Goal: Information Seeking & Learning: Find specific fact

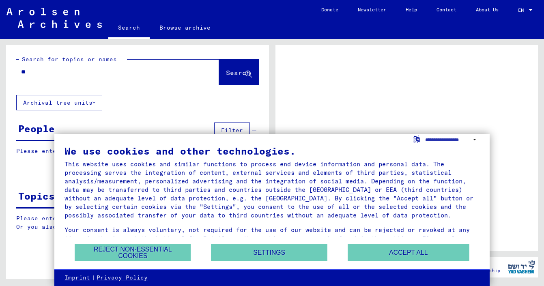
type input "***"
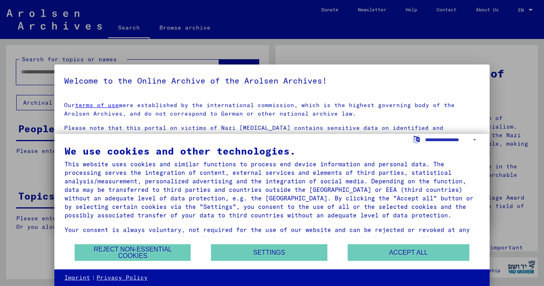
click at [389, 250] on button "Accept all" at bounding box center [409, 252] width 122 height 17
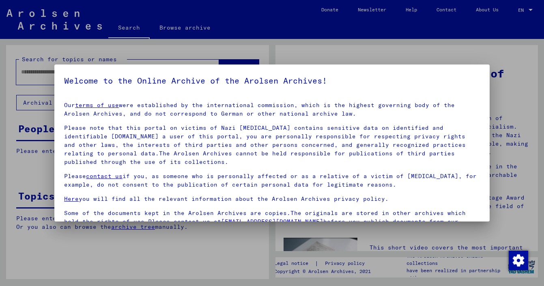
click at [67, 61] on div at bounding box center [272, 143] width 544 height 286
click at [40, 69] on div at bounding box center [272, 143] width 544 height 286
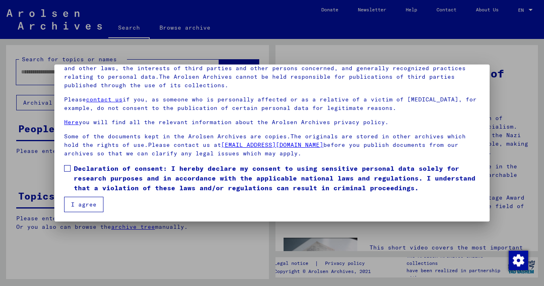
scroll to position [69, 0]
click at [69, 168] on span at bounding box center [67, 168] width 6 height 6
click at [85, 204] on button "I agree" at bounding box center [83, 204] width 39 height 15
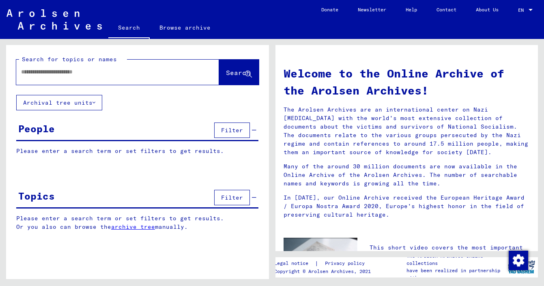
click at [70, 71] on input "text" at bounding box center [108, 72] width 174 height 9
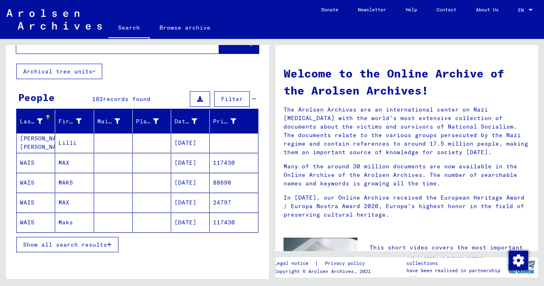
scroll to position [34, 0]
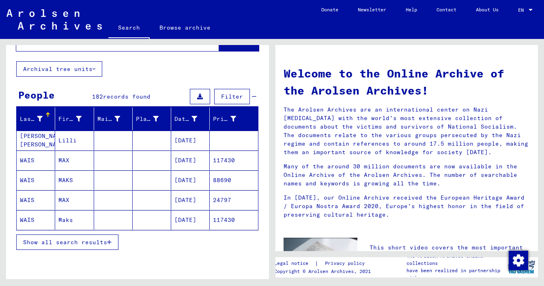
click at [107, 245] on span "Show all search results" at bounding box center [65, 242] width 84 height 7
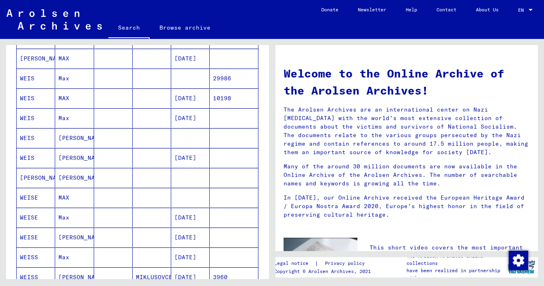
scroll to position [381, 0]
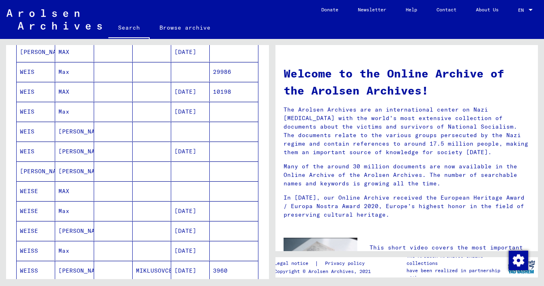
click at [74, 134] on mat-cell "[PERSON_NAME]" at bounding box center [74, 131] width 39 height 19
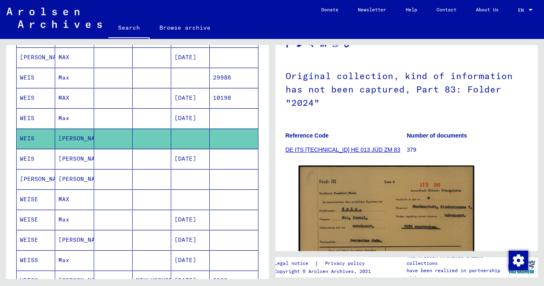
click at [66, 118] on mat-cell "Max" at bounding box center [74, 118] width 39 height 20
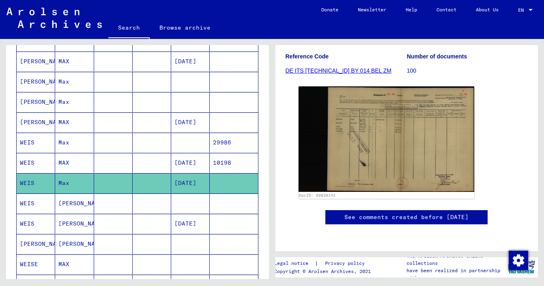
scroll to position [179, 0]
click at [32, 163] on mat-cell "WEIS" at bounding box center [36, 163] width 39 height 20
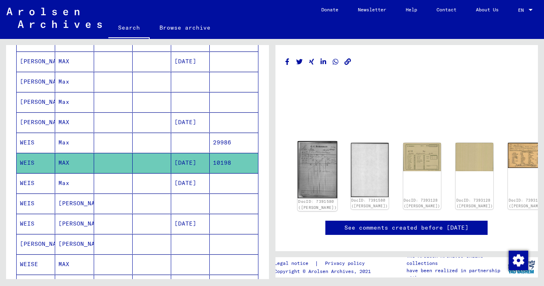
click at [308, 172] on img at bounding box center [317, 169] width 40 height 57
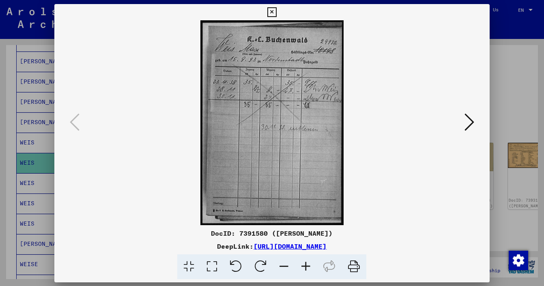
scroll to position [0, 0]
click at [30, 165] on div at bounding box center [272, 143] width 544 height 286
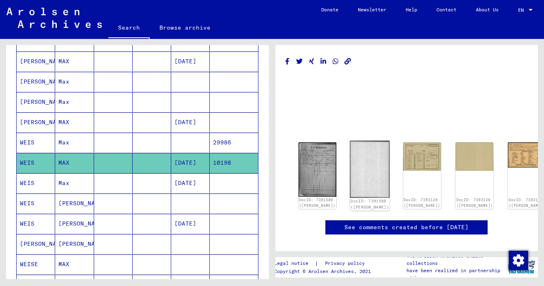
click at [350, 162] on img at bounding box center [370, 169] width 40 height 57
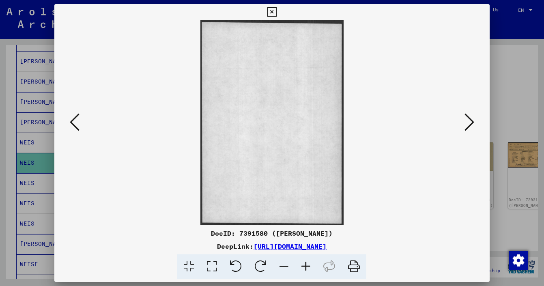
click at [470, 124] on icon at bounding box center [470, 121] width 10 height 19
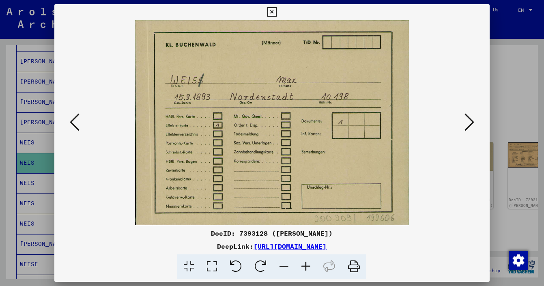
click at [470, 124] on icon at bounding box center [470, 121] width 10 height 19
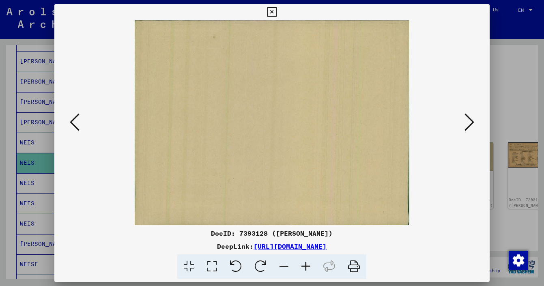
click at [475, 126] on button at bounding box center [469, 122] width 15 height 23
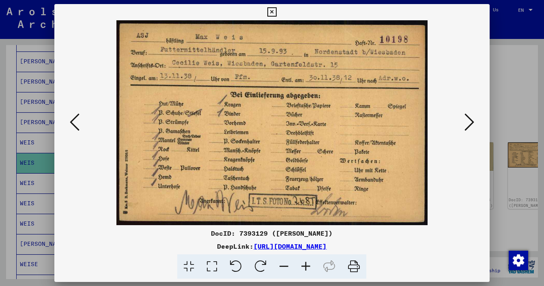
click at [521, 110] on div at bounding box center [272, 143] width 544 height 286
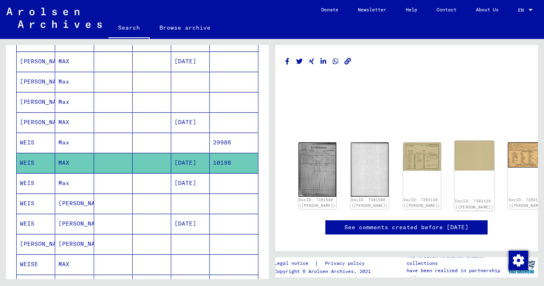
click at [455, 153] on img at bounding box center [475, 156] width 40 height 30
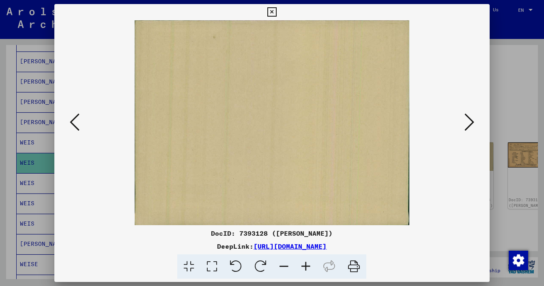
click at [472, 124] on icon at bounding box center [470, 121] width 10 height 19
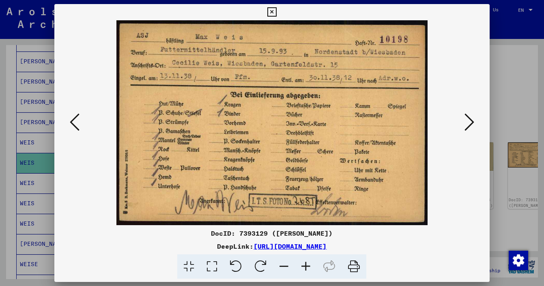
click at [469, 124] on icon at bounding box center [470, 121] width 10 height 19
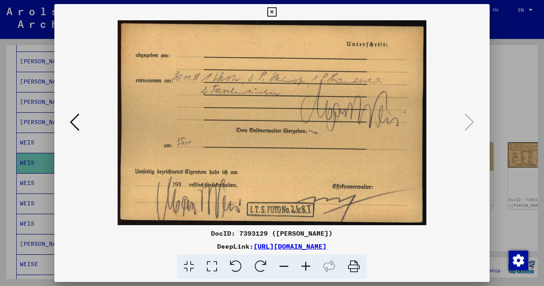
click at [508, 120] on div at bounding box center [272, 143] width 544 height 286
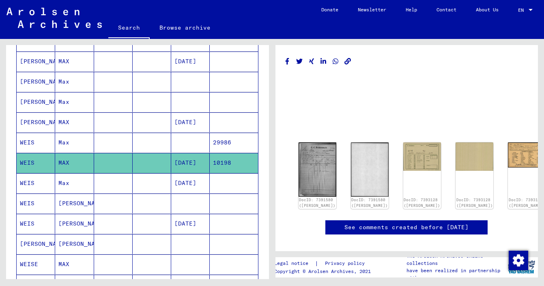
click at [78, 144] on mat-cell "Max" at bounding box center [74, 143] width 39 height 20
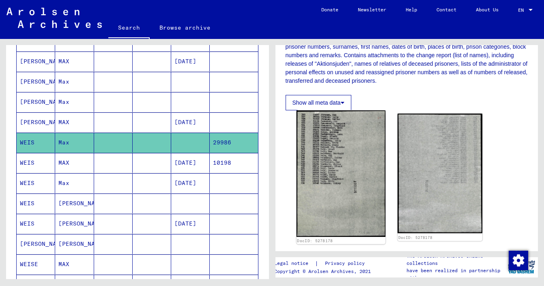
scroll to position [160, 0]
click at [357, 172] on img at bounding box center [340, 173] width 89 height 127
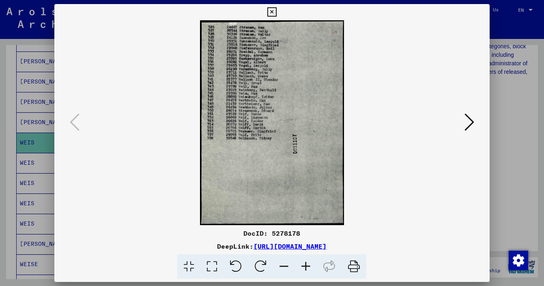
click at [472, 120] on icon at bounding box center [470, 121] width 10 height 19
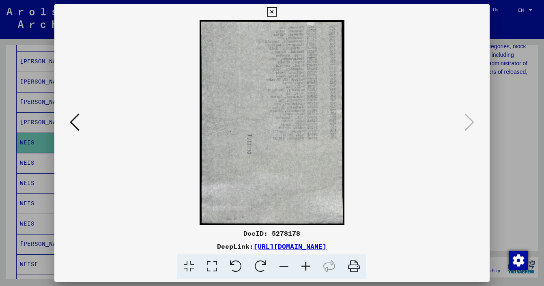
click at [501, 127] on div at bounding box center [272, 143] width 544 height 286
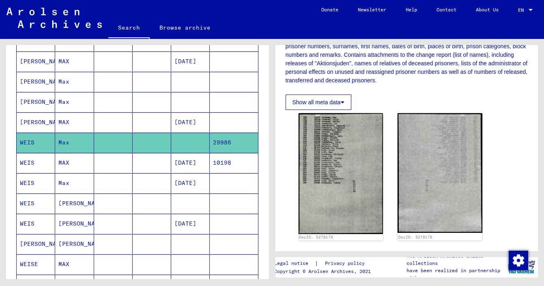
click at [74, 123] on mat-cell "MAX" at bounding box center [74, 122] width 39 height 20
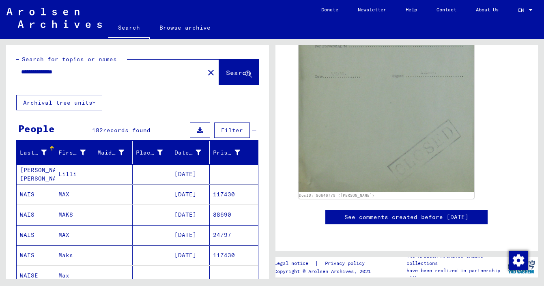
drag, startPoint x: 56, startPoint y: 72, endPoint x: -3, endPoint y: 65, distance: 58.8
click at [0, 65] on html "**********" at bounding box center [272, 143] width 544 height 286
type input "*********"
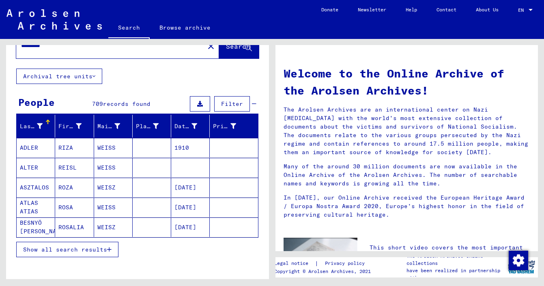
scroll to position [33, 0]
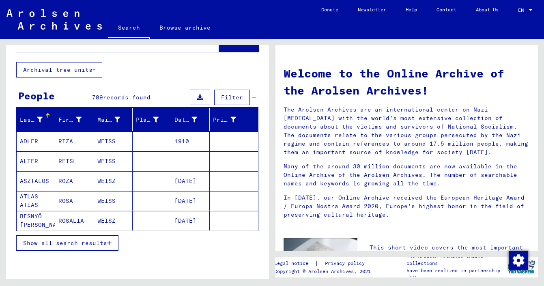
click at [100, 243] on span "Show all search results" at bounding box center [65, 242] width 84 height 7
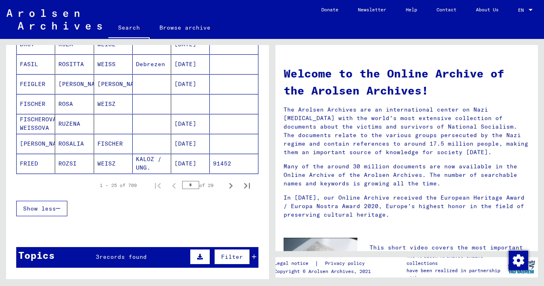
scroll to position [491, 0]
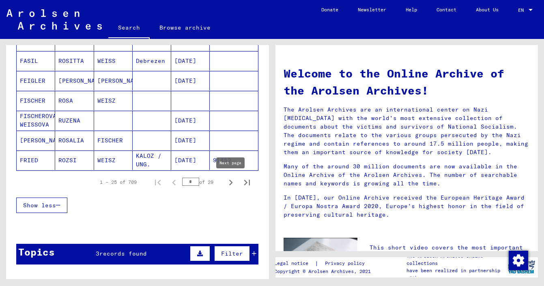
click at [235, 183] on icon "Next page" at bounding box center [230, 182] width 11 height 11
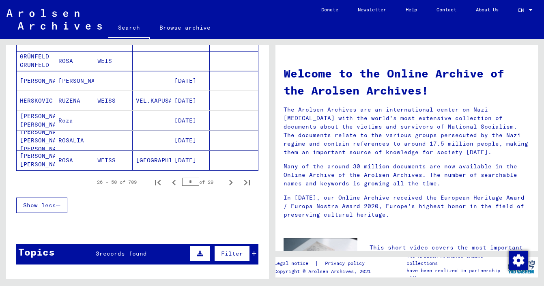
click at [231, 183] on icon "Next page" at bounding box center [231, 183] width 4 height 6
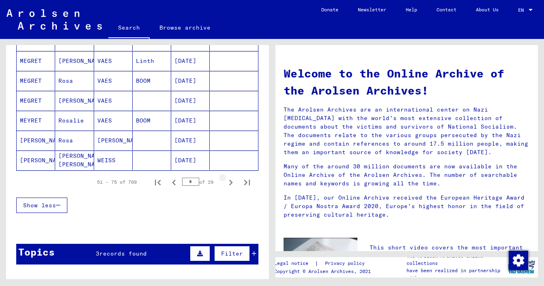
click at [231, 183] on icon "Next page" at bounding box center [231, 183] width 4 height 6
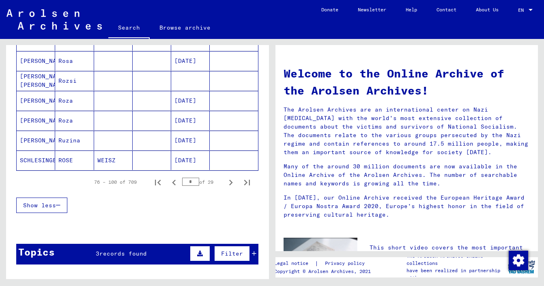
click at [231, 183] on icon "Next page" at bounding box center [231, 183] width 4 height 6
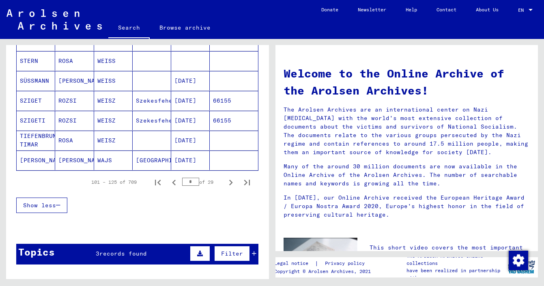
click at [231, 183] on icon "Next page" at bounding box center [231, 183] width 4 height 6
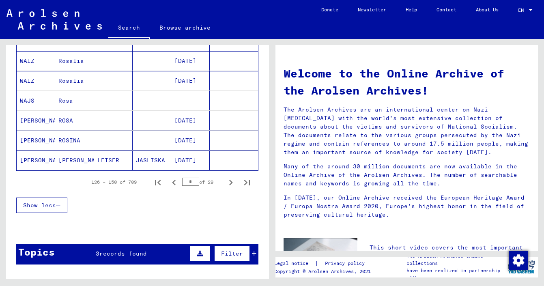
click at [231, 183] on icon "Next page" at bounding box center [231, 183] width 4 height 6
type input "*"
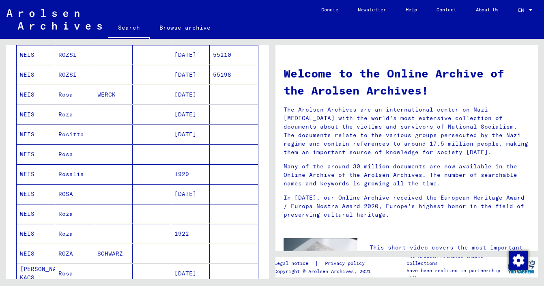
scroll to position [237, 0]
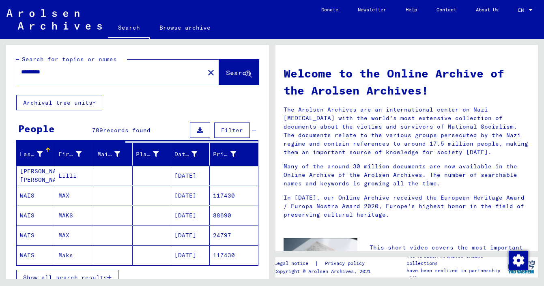
click at [26, 99] on button "Archival tree units" at bounding box center [59, 102] width 86 height 15
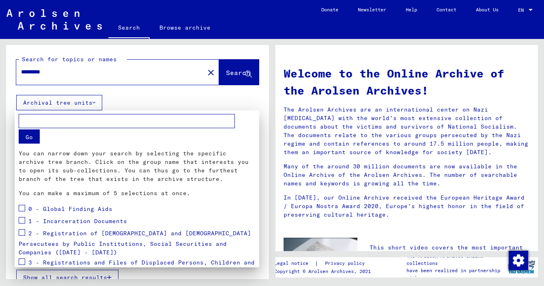
scroll to position [96, 0]
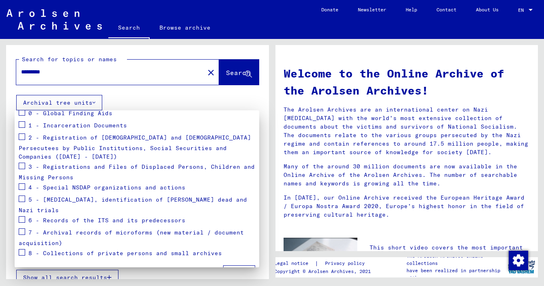
click at [159, 97] on div at bounding box center [272, 143] width 544 height 286
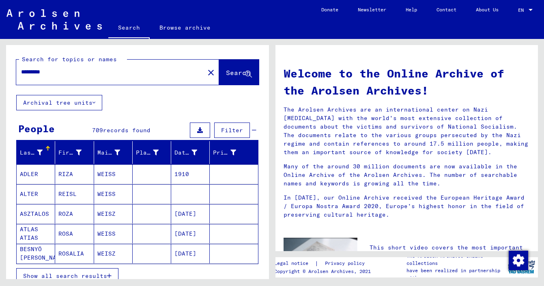
scroll to position [0, 0]
click at [40, 71] on input "*********" at bounding box center [108, 72] width 174 height 9
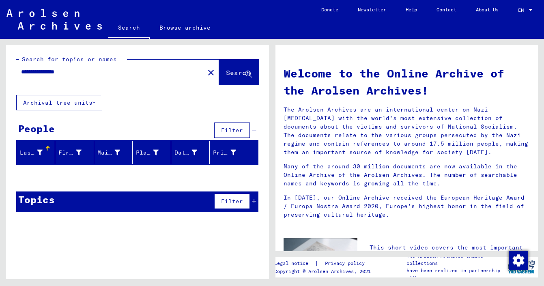
click at [63, 72] on input "**********" at bounding box center [108, 72] width 174 height 9
type input "**********"
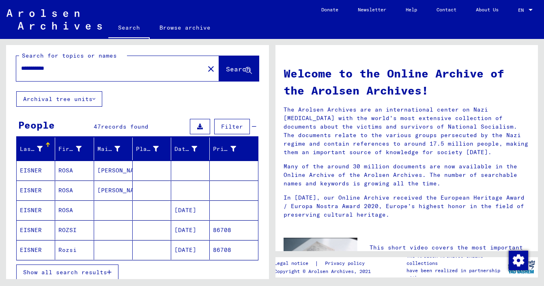
click at [60, 211] on mat-cell "ROSA" at bounding box center [74, 209] width 39 height 19
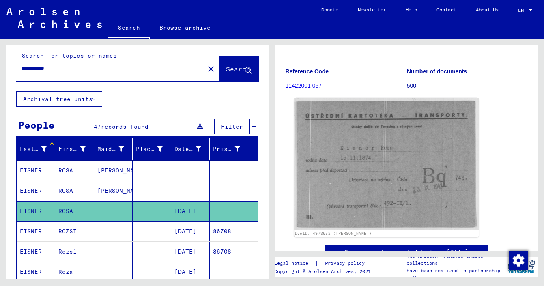
scroll to position [58, 0]
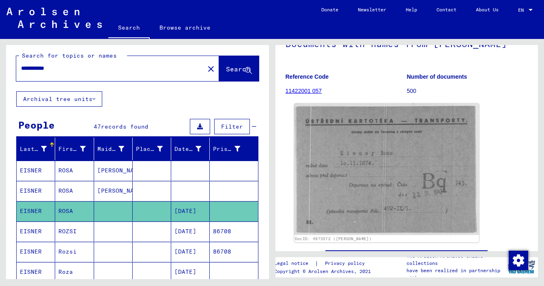
click at [418, 183] on img at bounding box center [386, 169] width 185 height 132
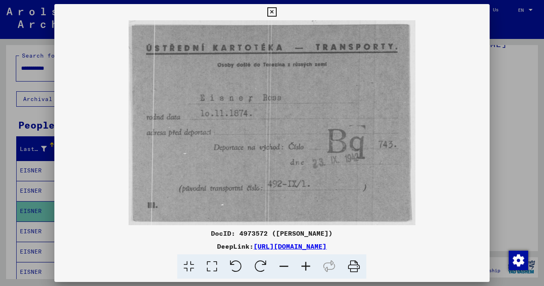
click at [327, 245] on link "[URL][DOMAIN_NAME]" at bounding box center [290, 246] width 73 height 8
